Goal: Information Seeking & Learning: Learn about a topic

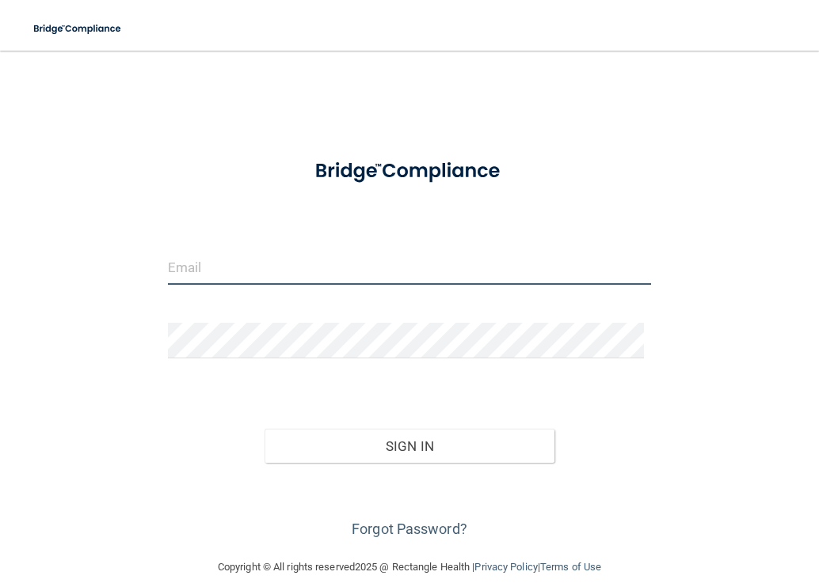
click at [199, 265] on input "email" at bounding box center [410, 267] width 484 height 36
type input "[EMAIL_ADDRESS][DOMAIN_NAME]"
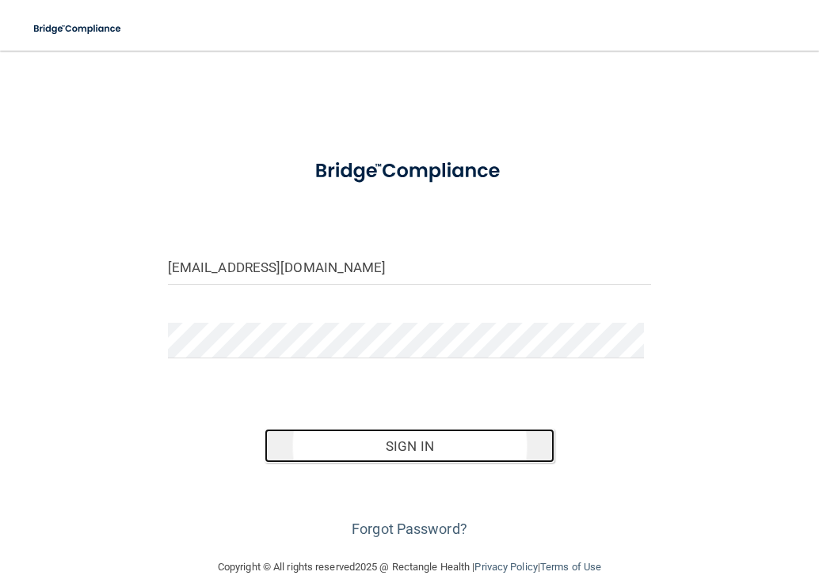
click at [374, 443] on button "Sign In" at bounding box center [409, 446] width 290 height 35
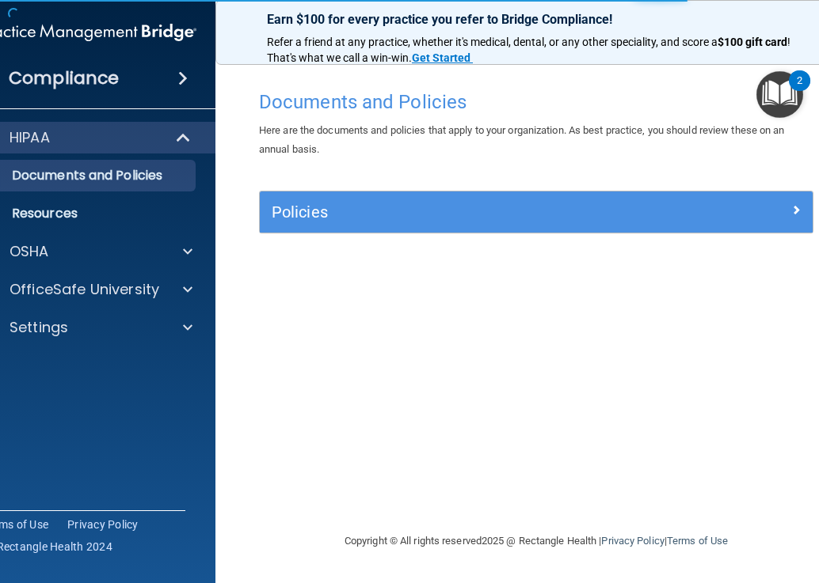
click at [673, 229] on div "Policies" at bounding box center [536, 212] width 553 height 41
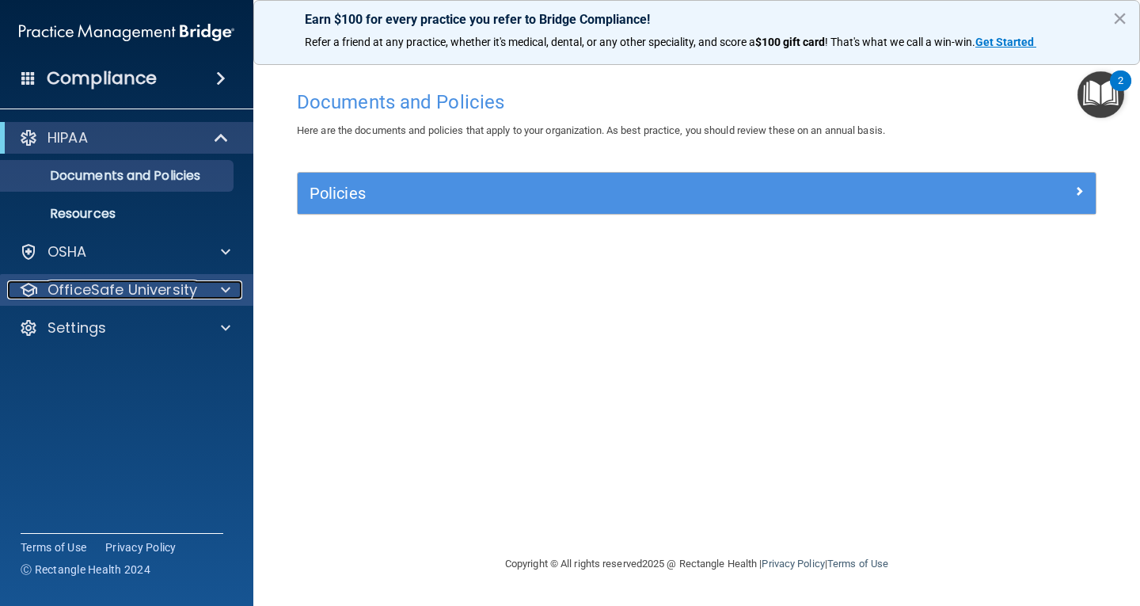
click at [224, 287] on span at bounding box center [225, 289] width 9 height 19
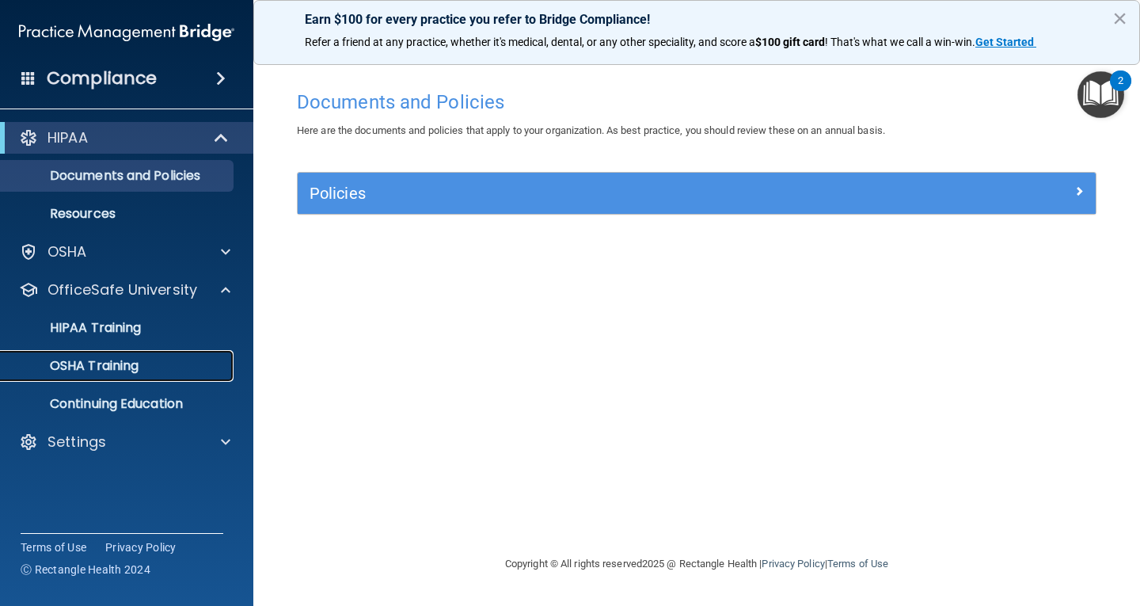
click at [112, 363] on p "OSHA Training" at bounding box center [74, 366] width 128 height 16
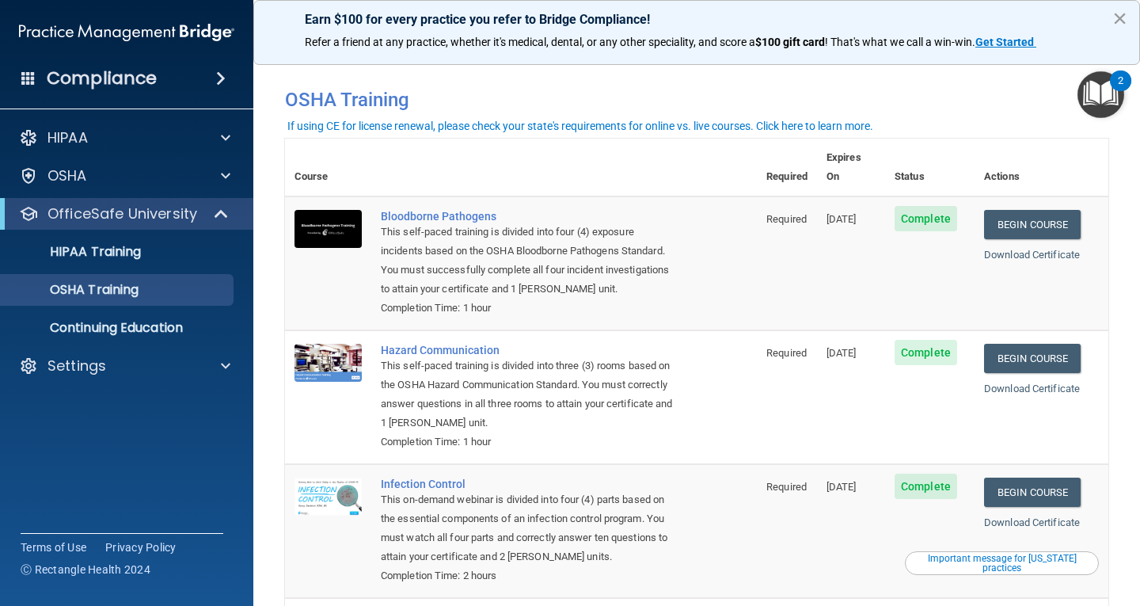
click at [818, 21] on button "×" at bounding box center [1119, 18] width 15 height 25
